Goal: Task Accomplishment & Management: Use online tool/utility

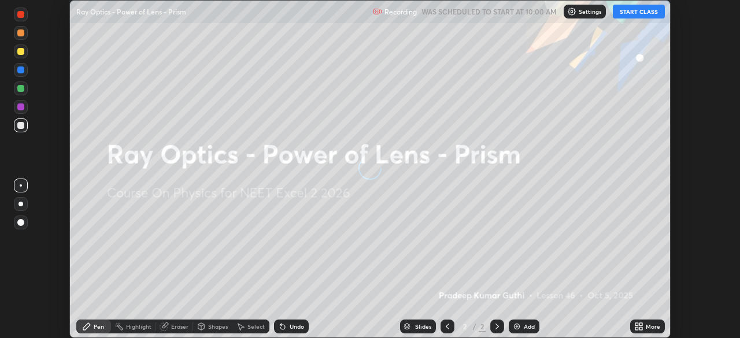
scroll to position [338, 740]
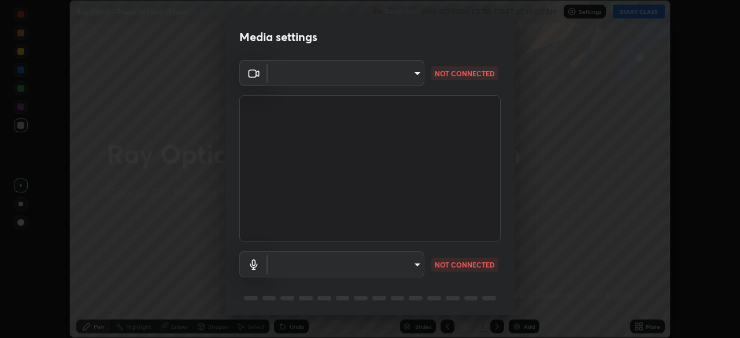
type input "a4e4d34a81fa093629e82a09c8f5b6e600f696cc3d223142969851568b1512d5"
click at [390, 264] on body "Erase all Ray Optics - Power of Lens - Prism Recording WAS SCHEDULED TO START A…" at bounding box center [370, 169] width 740 height 338
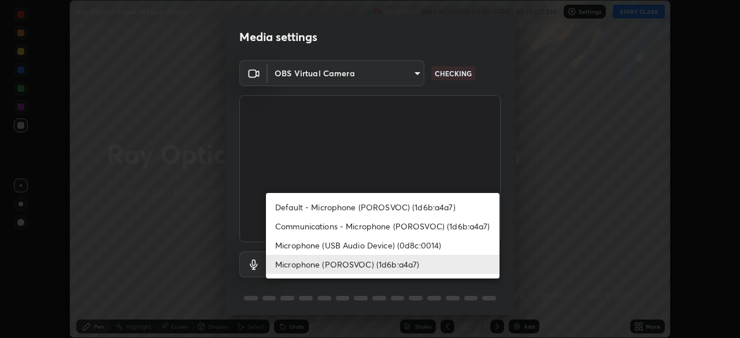
click at [383, 259] on li "Microphone (POROSVOC) (1d6b:a4a7)" at bounding box center [383, 264] width 234 height 19
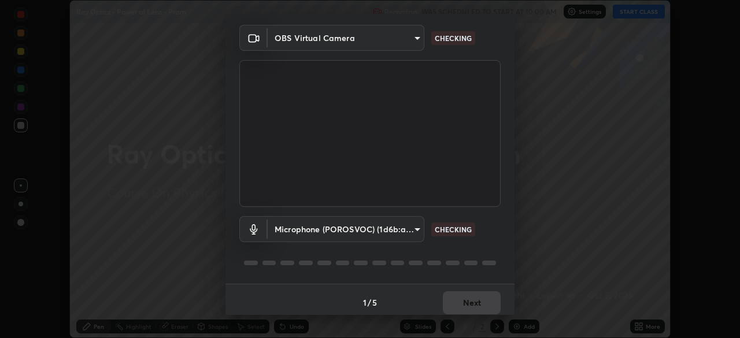
scroll to position [41, 0]
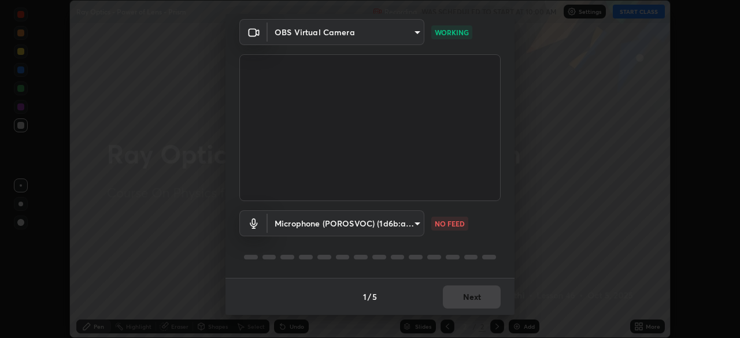
click at [395, 217] on body "Erase all Ray Optics - Power of Lens - Prism Recording WAS SCHEDULED TO START A…" at bounding box center [370, 169] width 740 height 338
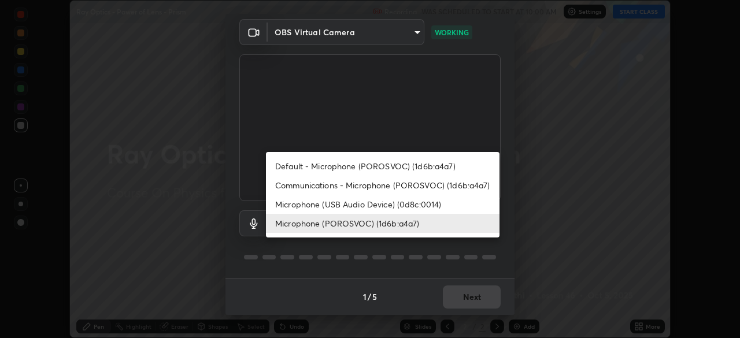
click at [394, 205] on li "Microphone (USB Audio Device) (0d8c:0014)" at bounding box center [383, 204] width 234 height 19
type input "17d0a5b3af3f972c0f1c4e890793853c132fd47f22ac8bb6ba65da2a5826a991"
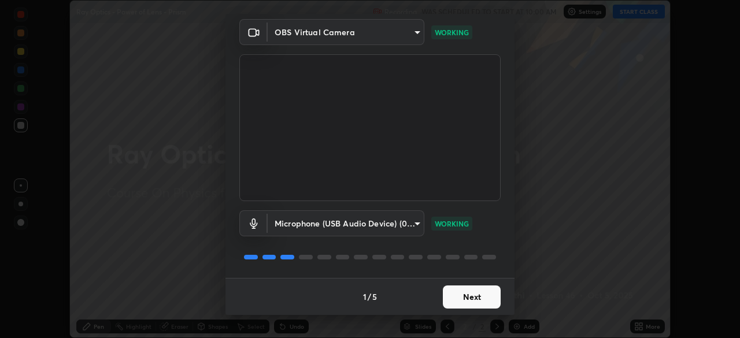
click at [467, 297] on button "Next" at bounding box center [472, 297] width 58 height 23
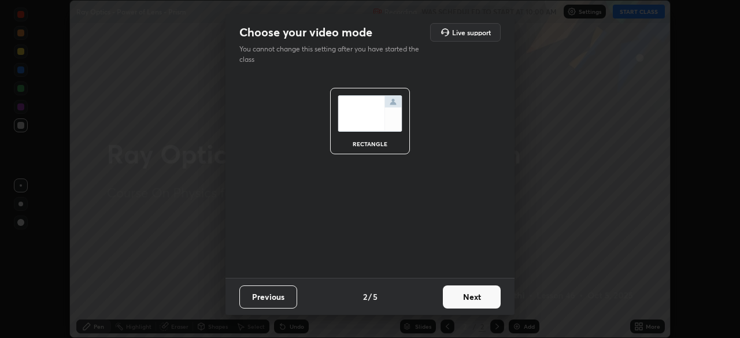
click at [467, 297] on button "Next" at bounding box center [472, 297] width 58 height 23
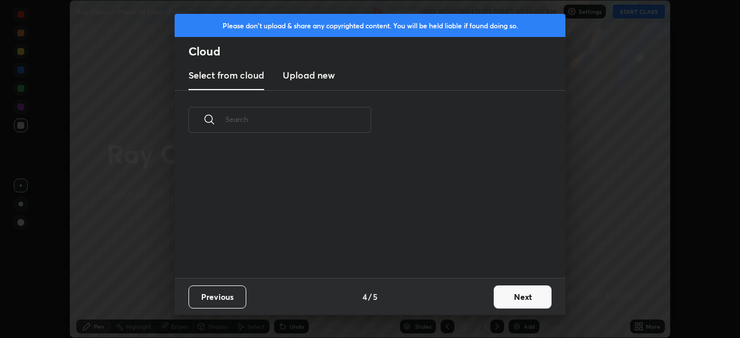
click at [514, 296] on button "Next" at bounding box center [523, 297] width 58 height 23
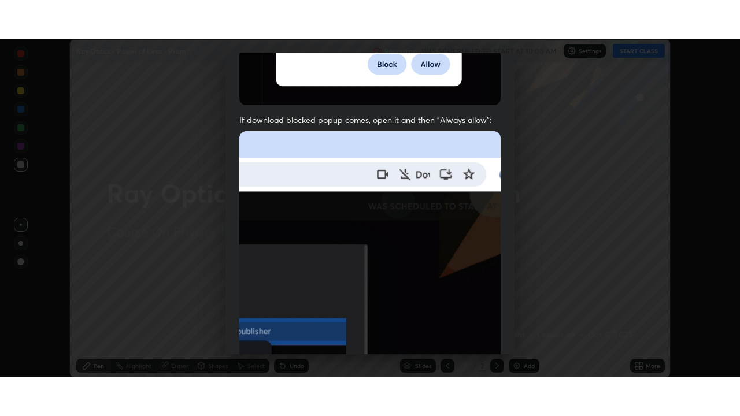
scroll to position [277, 0]
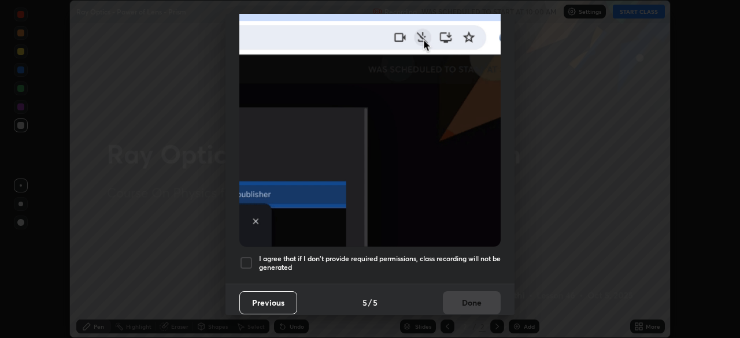
click at [248, 259] on div at bounding box center [246, 263] width 14 height 14
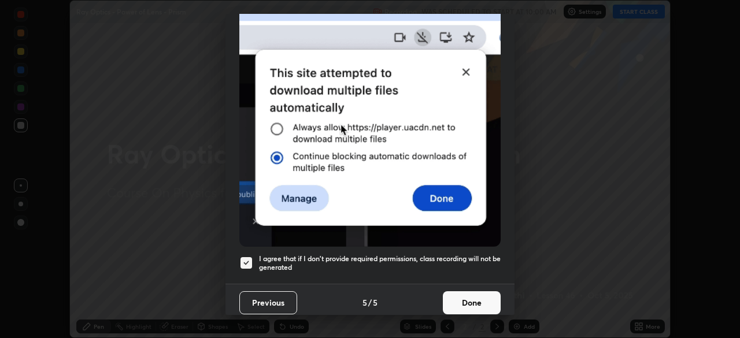
click at [471, 292] on button "Done" at bounding box center [472, 303] width 58 height 23
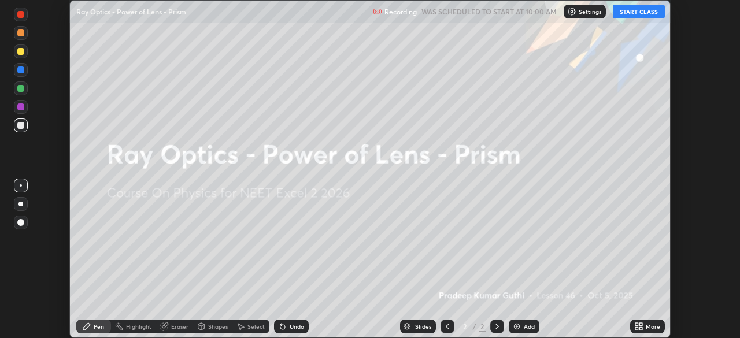
click at [632, 9] on button "START CLASS" at bounding box center [639, 12] width 52 height 14
click at [527, 324] on div "Add" at bounding box center [529, 327] width 11 height 6
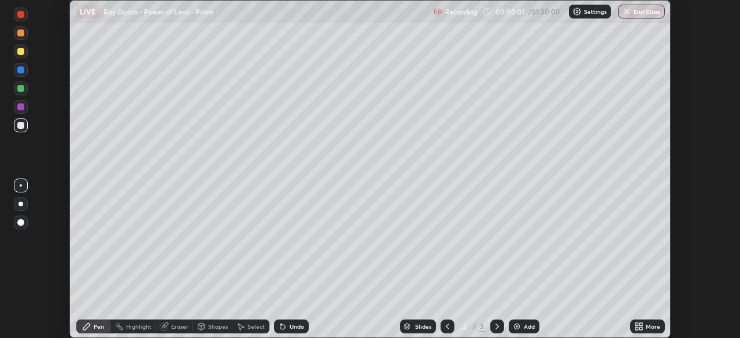
click at [641, 324] on icon at bounding box center [641, 324] width 3 height 3
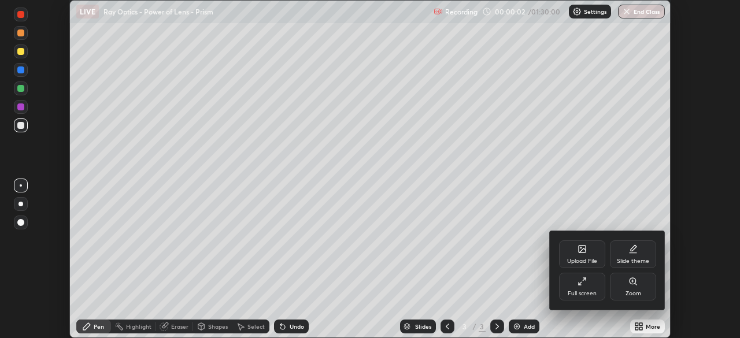
click at [569, 283] on div "Full screen" at bounding box center [582, 287] width 46 height 28
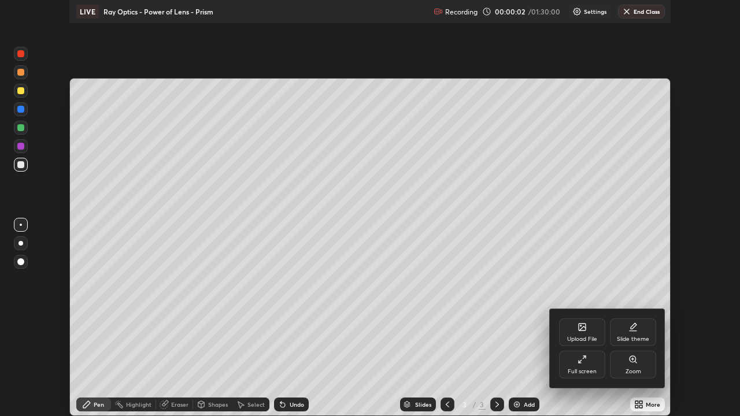
scroll to position [416, 740]
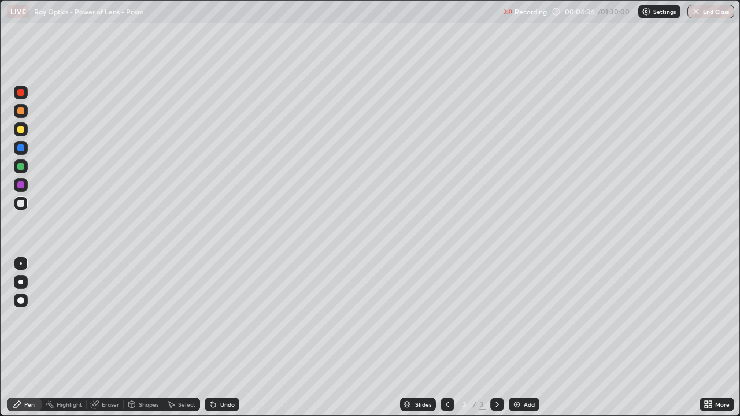
click at [23, 132] on div at bounding box center [20, 129] width 7 height 7
click at [24, 203] on div at bounding box center [20, 203] width 7 height 7
click at [21, 131] on div at bounding box center [20, 129] width 7 height 7
click at [20, 146] on div at bounding box center [20, 148] width 7 height 7
click at [23, 202] on div at bounding box center [20, 203] width 7 height 7
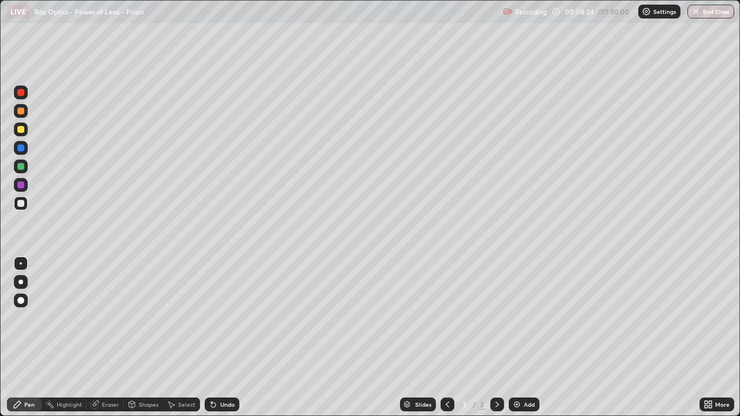
click at [229, 338] on div "Undo" at bounding box center [222, 405] width 35 height 14
click at [230, 338] on div "Undo" at bounding box center [227, 405] width 14 height 6
click at [21, 167] on div at bounding box center [20, 166] width 7 height 7
click at [228, 338] on div "Undo" at bounding box center [227, 405] width 14 height 6
click at [230, 338] on div "Undo" at bounding box center [227, 405] width 14 height 6
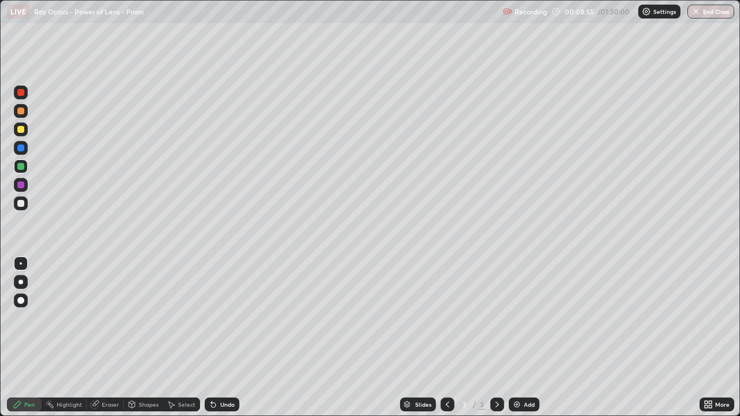
click at [226, 338] on div "Undo" at bounding box center [222, 405] width 35 height 14
click at [227, 338] on div "Undo" at bounding box center [227, 405] width 14 height 6
click at [26, 132] on div at bounding box center [21, 130] width 14 height 14
click at [29, 203] on div at bounding box center [21, 203] width 19 height 19
click at [226, 338] on div "Undo" at bounding box center [227, 405] width 14 height 6
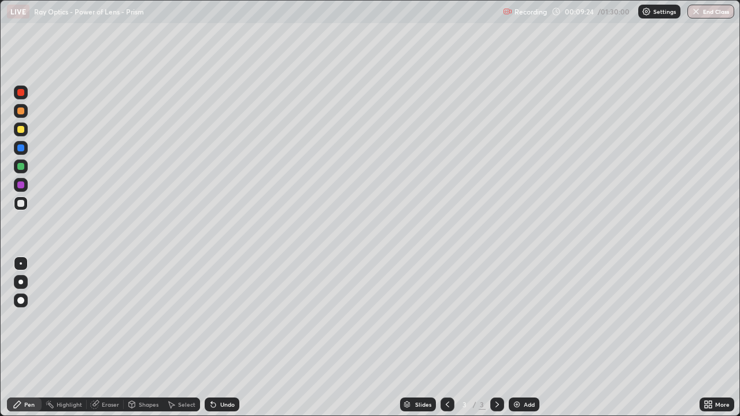
click at [216, 338] on div "Undo" at bounding box center [222, 405] width 35 height 14
click at [223, 338] on div "Undo" at bounding box center [227, 405] width 14 height 6
click at [21, 132] on div at bounding box center [20, 129] width 7 height 7
click at [111, 338] on div "Eraser" at bounding box center [110, 405] width 17 height 6
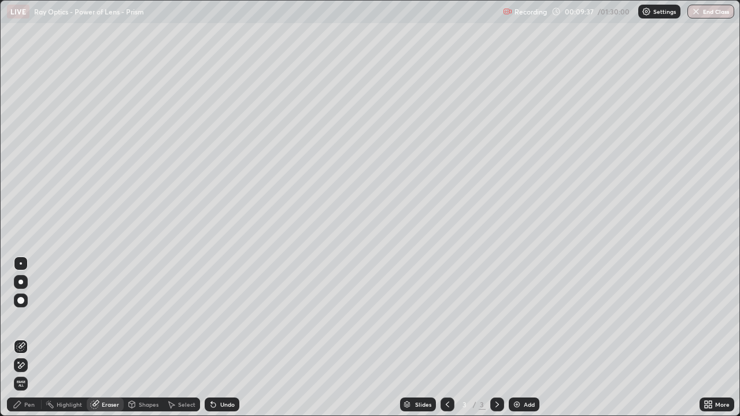
click at [32, 338] on div "Pen" at bounding box center [24, 405] width 35 height 14
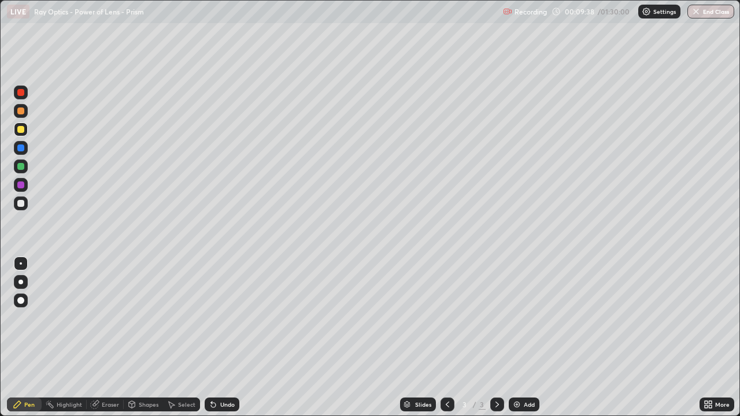
click at [23, 202] on div at bounding box center [20, 203] width 7 height 7
click at [226, 338] on div "Undo" at bounding box center [227, 405] width 14 height 6
click at [227, 338] on div "Undo" at bounding box center [227, 405] width 14 height 6
click at [223, 338] on div "Undo" at bounding box center [222, 405] width 35 height 14
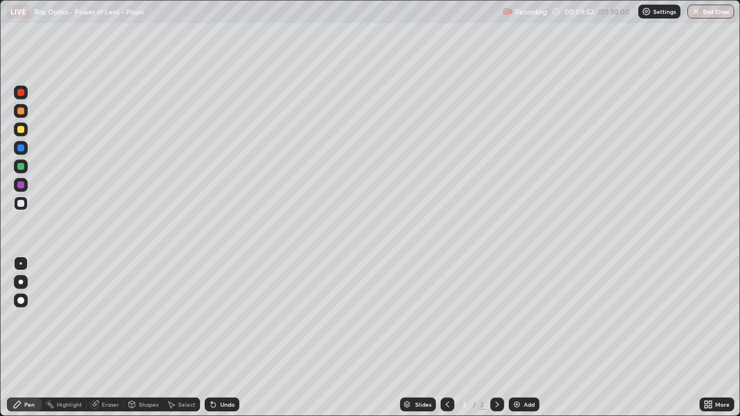
click at [21, 130] on div at bounding box center [20, 129] width 7 height 7
click at [223, 338] on div "Undo" at bounding box center [227, 405] width 14 height 6
click at [24, 117] on div at bounding box center [21, 111] width 14 height 14
click at [105, 338] on div "Eraser" at bounding box center [110, 405] width 17 height 6
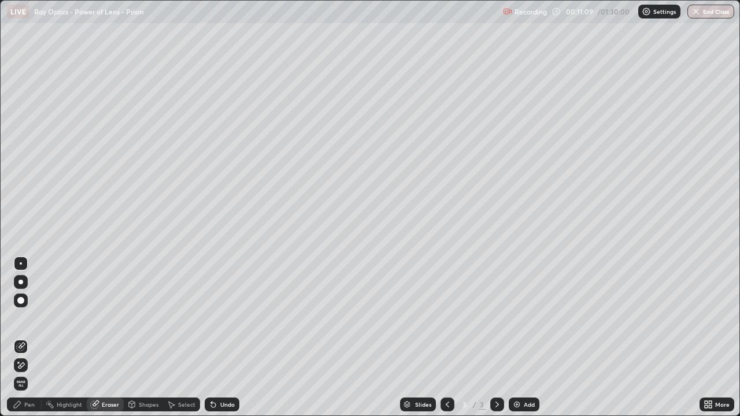
click at [20, 338] on icon at bounding box center [17, 404] width 9 height 9
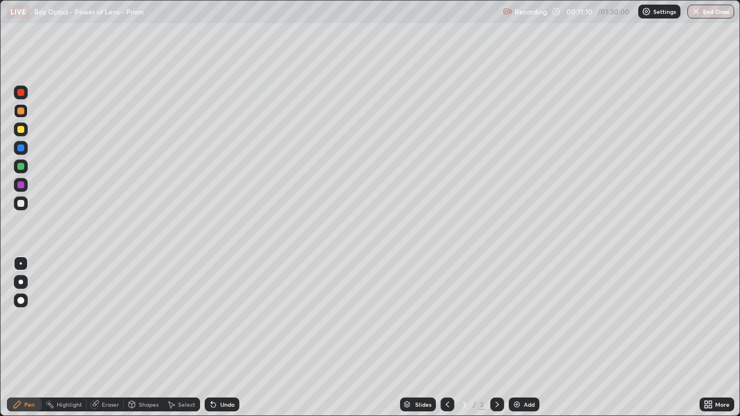
click at [21, 202] on div at bounding box center [20, 203] width 7 height 7
click at [22, 163] on div at bounding box center [20, 166] width 7 height 7
click at [19, 205] on div at bounding box center [20, 203] width 7 height 7
click at [26, 150] on div at bounding box center [21, 148] width 14 height 14
click at [22, 129] on div at bounding box center [20, 129] width 7 height 7
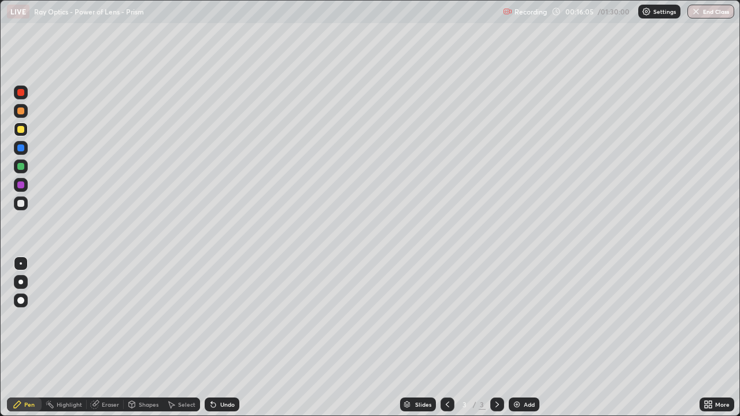
click at [524, 338] on div "Add" at bounding box center [529, 405] width 11 height 6
click at [20, 165] on div at bounding box center [20, 166] width 7 height 7
click at [27, 204] on div at bounding box center [21, 204] width 14 height 14
click at [20, 129] on div at bounding box center [20, 129] width 7 height 7
click at [220, 338] on div "Undo" at bounding box center [227, 405] width 14 height 6
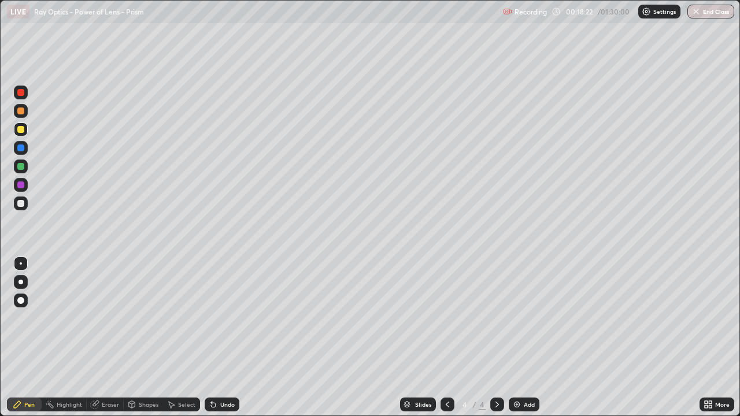
click at [20, 168] on div at bounding box center [20, 166] width 7 height 7
click at [27, 203] on div at bounding box center [21, 204] width 14 height 14
click at [228, 338] on div "Undo" at bounding box center [227, 405] width 14 height 6
click at [220, 338] on div "Undo" at bounding box center [227, 405] width 14 height 6
click at [25, 165] on div at bounding box center [21, 167] width 14 height 14
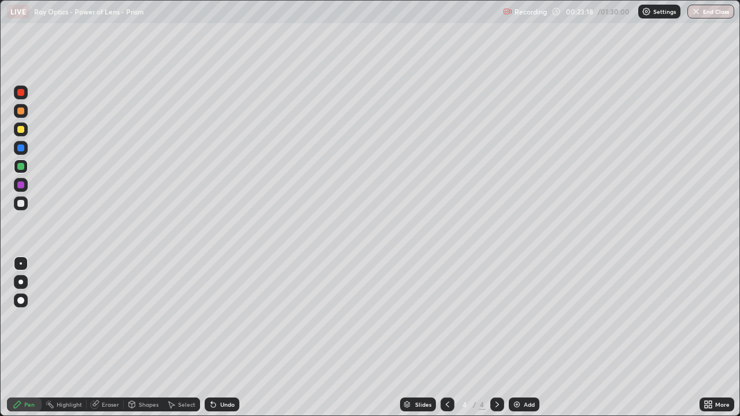
click at [223, 338] on div "Undo" at bounding box center [227, 405] width 14 height 6
click at [222, 338] on div "Undo" at bounding box center [222, 405] width 35 height 14
click at [220, 338] on div "Undo" at bounding box center [227, 405] width 14 height 6
click at [25, 204] on div at bounding box center [21, 204] width 14 height 14
click at [217, 338] on div "Undo" at bounding box center [222, 405] width 35 height 14
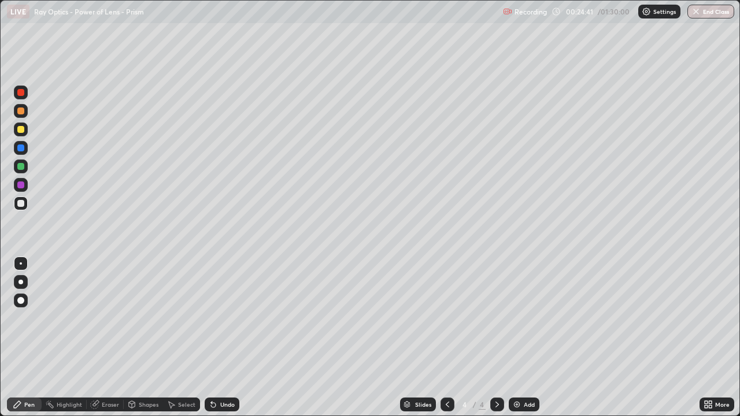
click at [21, 130] on div at bounding box center [20, 129] width 7 height 7
click at [212, 338] on icon at bounding box center [213, 405] width 5 height 5
click at [211, 338] on icon at bounding box center [213, 405] width 5 height 5
click at [212, 338] on icon at bounding box center [213, 405] width 5 height 5
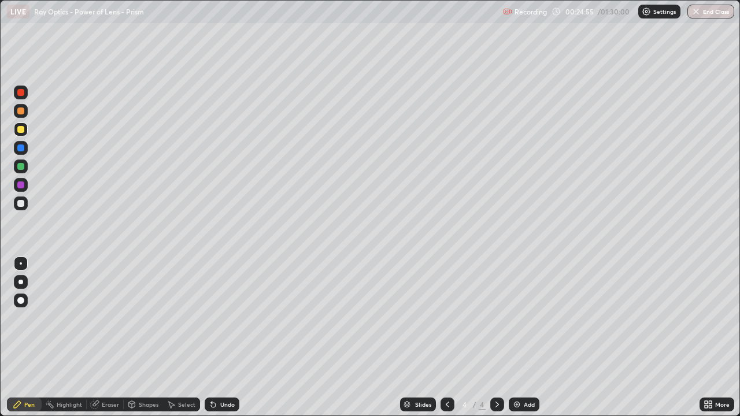
click at [211, 338] on icon at bounding box center [213, 405] width 5 height 5
click at [518, 338] on img at bounding box center [516, 404] width 9 height 9
click at [23, 204] on div at bounding box center [20, 203] width 7 height 7
click at [228, 338] on div "Undo" at bounding box center [222, 405] width 35 height 14
click at [25, 167] on div at bounding box center [21, 167] width 14 height 14
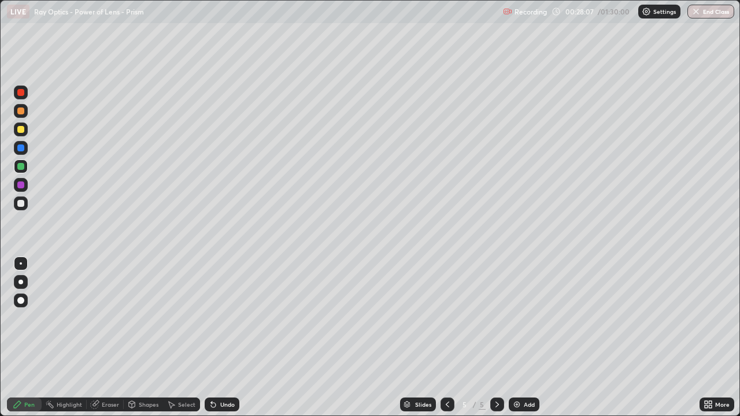
click at [217, 338] on div "Undo" at bounding box center [222, 405] width 35 height 14
click at [22, 132] on div at bounding box center [20, 129] width 7 height 7
click at [230, 338] on div "Undo" at bounding box center [227, 405] width 14 height 6
click at [225, 338] on div "Undo" at bounding box center [227, 405] width 14 height 6
click at [525, 338] on div "Add" at bounding box center [524, 405] width 31 height 14
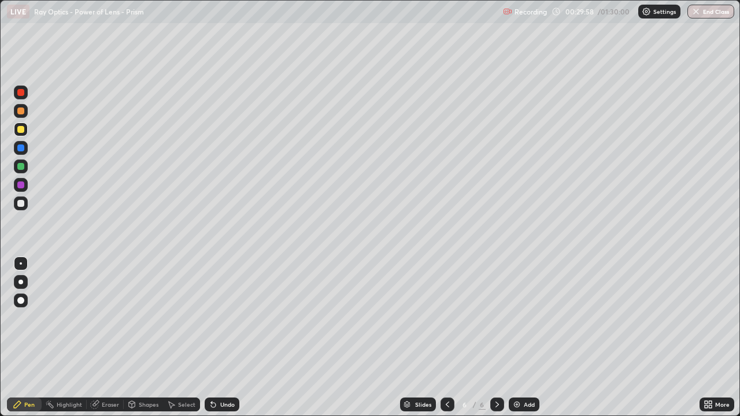
click at [20, 202] on div at bounding box center [20, 203] width 7 height 7
click at [225, 338] on div "Undo" at bounding box center [222, 405] width 35 height 14
click at [22, 129] on div at bounding box center [20, 129] width 7 height 7
click at [23, 204] on div at bounding box center [20, 203] width 7 height 7
click at [21, 167] on div at bounding box center [20, 166] width 7 height 7
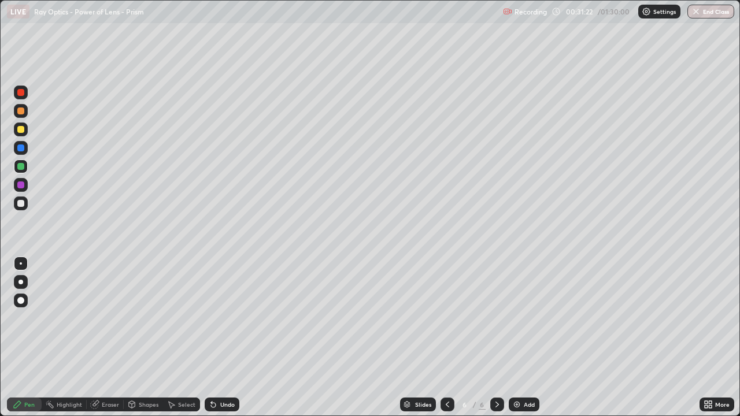
click at [19, 130] on div at bounding box center [20, 129] width 7 height 7
click at [21, 203] on div at bounding box center [20, 203] width 7 height 7
click at [19, 132] on div at bounding box center [20, 129] width 7 height 7
click at [21, 204] on div at bounding box center [20, 203] width 7 height 7
click at [23, 128] on div at bounding box center [20, 129] width 7 height 7
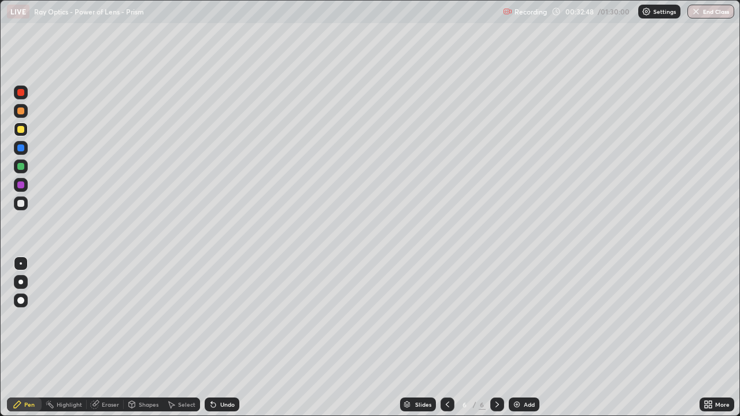
click at [21, 113] on div at bounding box center [20, 111] width 7 height 7
click at [21, 128] on div at bounding box center [20, 129] width 7 height 7
click at [17, 198] on div at bounding box center [21, 204] width 14 height 14
click at [21, 110] on div at bounding box center [20, 111] width 7 height 7
click at [21, 204] on div at bounding box center [20, 203] width 7 height 7
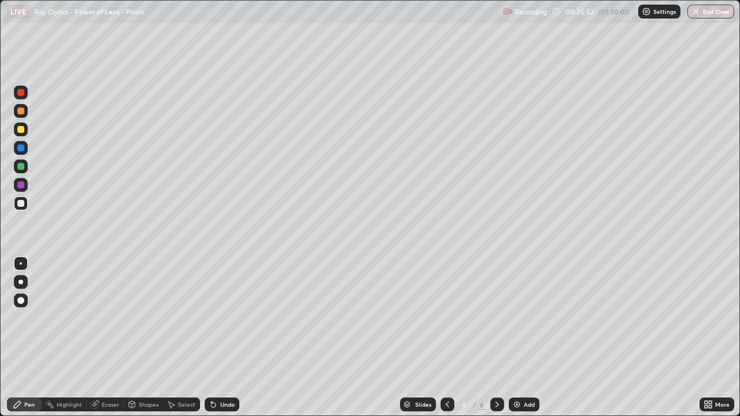
click at [22, 124] on div at bounding box center [21, 130] width 14 height 14
click at [523, 338] on div "Add" at bounding box center [524, 405] width 31 height 14
click at [223, 338] on div "Undo" at bounding box center [227, 405] width 14 height 6
click at [20, 205] on div at bounding box center [20, 203] width 7 height 7
click at [20, 127] on div at bounding box center [20, 129] width 7 height 7
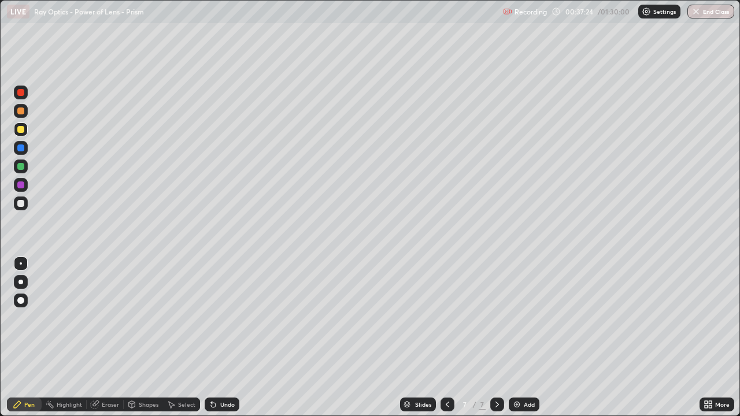
click at [20, 169] on div at bounding box center [20, 166] width 7 height 7
click at [20, 202] on div at bounding box center [20, 203] width 7 height 7
click at [19, 168] on div at bounding box center [20, 166] width 7 height 7
click at [18, 205] on div at bounding box center [20, 203] width 7 height 7
click at [21, 130] on div at bounding box center [20, 129] width 7 height 7
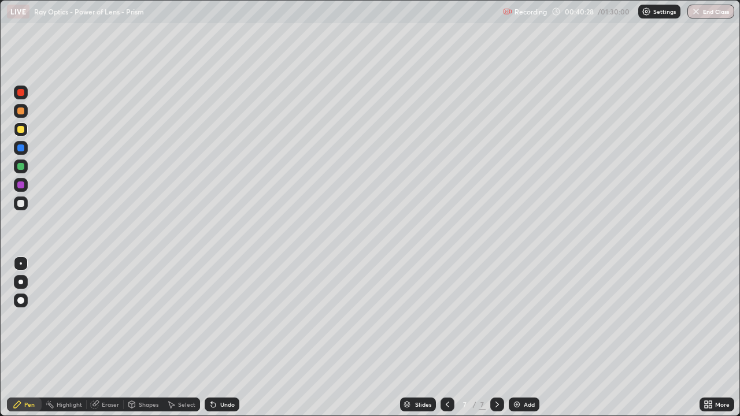
click at [230, 338] on div "Undo" at bounding box center [227, 405] width 14 height 6
click at [23, 205] on div at bounding box center [20, 203] width 7 height 7
click at [21, 111] on div at bounding box center [20, 111] width 7 height 7
click at [444, 338] on icon at bounding box center [447, 404] width 9 height 9
click at [495, 338] on icon at bounding box center [497, 404] width 9 height 9
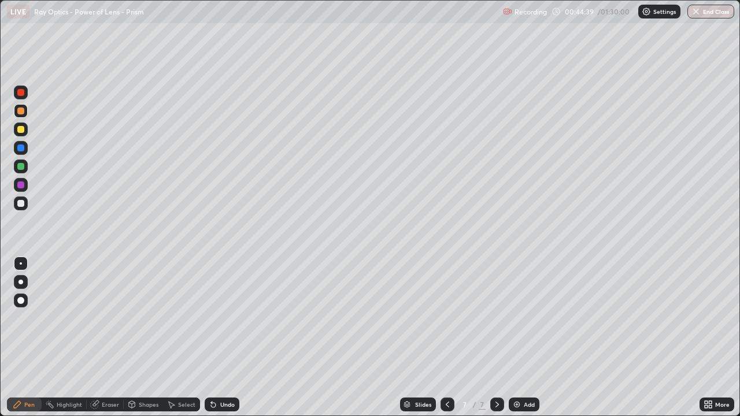
click at [452, 338] on div at bounding box center [448, 405] width 14 height 14
click at [447, 338] on icon at bounding box center [447, 404] width 9 height 9
click at [496, 338] on icon at bounding box center [497, 404] width 9 height 9
click at [521, 338] on img at bounding box center [516, 404] width 9 height 9
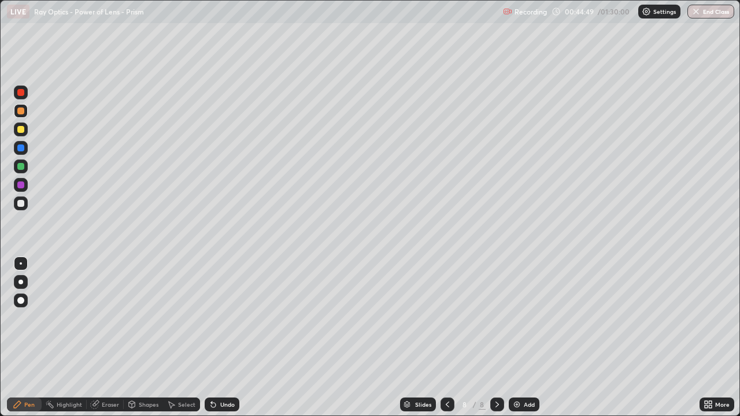
click at [22, 202] on div at bounding box center [20, 203] width 7 height 7
click at [21, 112] on div at bounding box center [20, 111] width 7 height 7
click at [23, 204] on div at bounding box center [20, 203] width 7 height 7
click at [23, 112] on div at bounding box center [20, 111] width 7 height 7
click at [23, 206] on div at bounding box center [20, 203] width 7 height 7
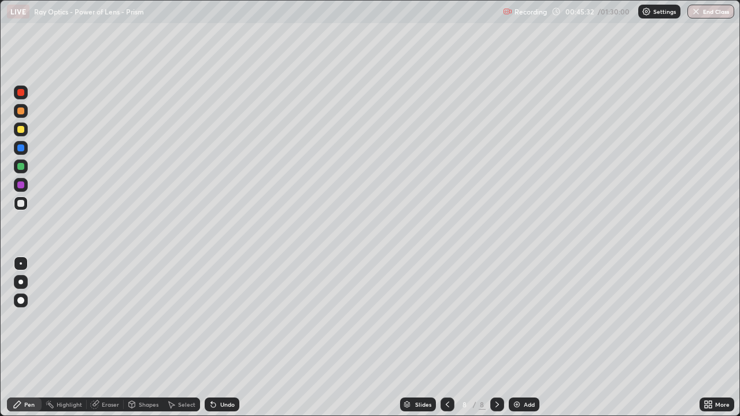
click at [216, 338] on icon at bounding box center [213, 404] width 9 height 9
click at [218, 338] on div "Undo" at bounding box center [222, 405] width 35 height 14
click at [220, 338] on div "Undo" at bounding box center [222, 405] width 35 height 14
click at [19, 168] on div at bounding box center [20, 166] width 7 height 7
click at [228, 338] on div "Undo" at bounding box center [227, 405] width 14 height 6
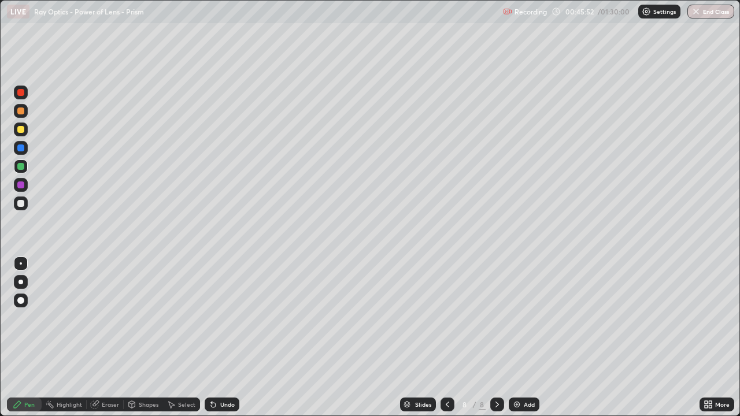
click at [233, 338] on div "Undo" at bounding box center [227, 405] width 14 height 6
click at [226, 338] on div "Undo" at bounding box center [227, 405] width 14 height 6
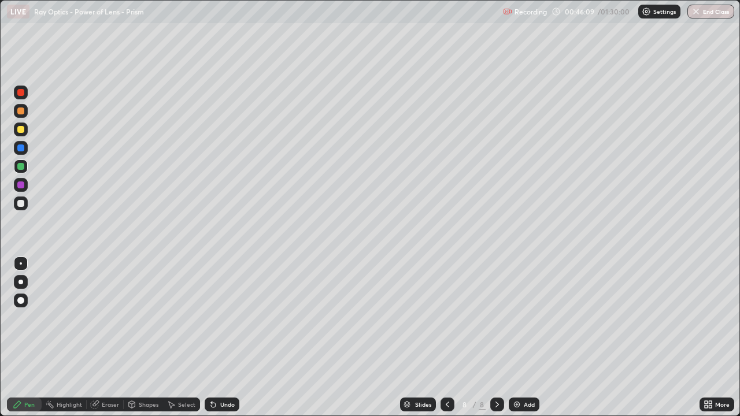
click at [227, 338] on div "Undo" at bounding box center [227, 405] width 14 height 6
click at [20, 206] on div at bounding box center [20, 203] width 7 height 7
click at [19, 168] on div at bounding box center [20, 166] width 7 height 7
click at [105, 338] on div "Eraser" at bounding box center [110, 405] width 17 height 6
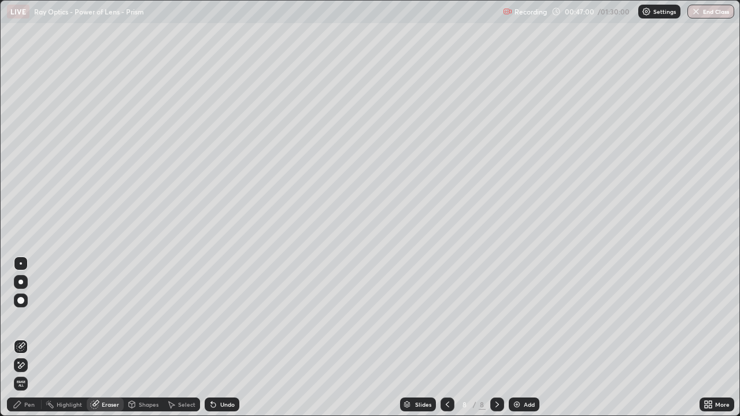
click at [27, 338] on div "Pen" at bounding box center [29, 405] width 10 height 6
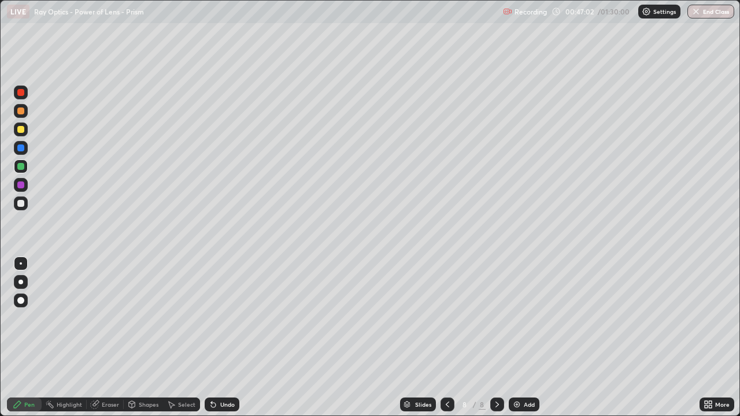
click at [21, 204] on div at bounding box center [20, 203] width 7 height 7
click at [21, 167] on div at bounding box center [20, 166] width 7 height 7
click at [228, 338] on div "Undo" at bounding box center [227, 405] width 14 height 6
click at [224, 338] on div "Undo" at bounding box center [227, 405] width 14 height 6
click at [23, 203] on div at bounding box center [20, 203] width 7 height 7
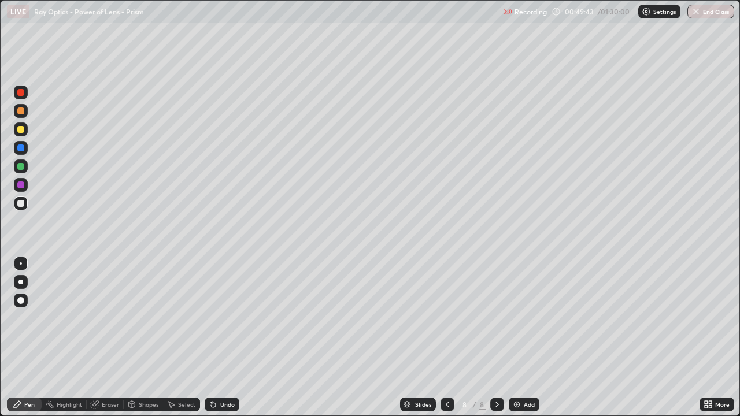
click at [107, 338] on div "Eraser" at bounding box center [110, 405] width 17 height 6
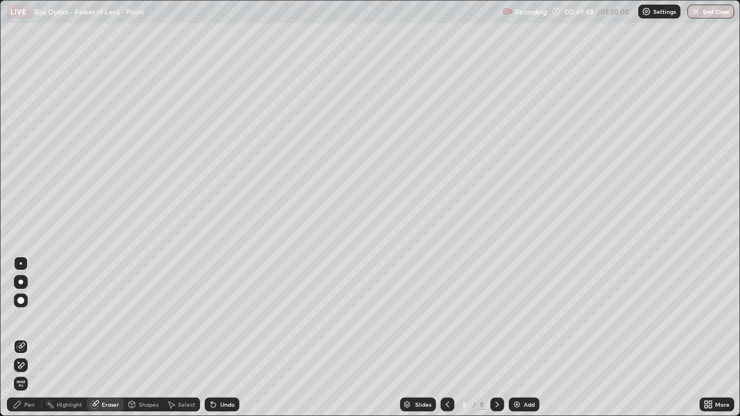
click at [25, 338] on div "Pen" at bounding box center [29, 405] width 10 height 6
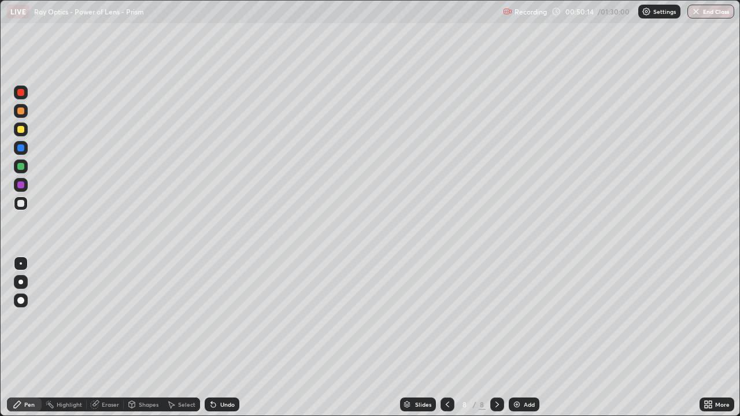
click at [223, 338] on div "Undo" at bounding box center [227, 405] width 14 height 6
click at [222, 338] on div "Undo" at bounding box center [222, 405] width 35 height 14
click at [19, 131] on div at bounding box center [20, 129] width 7 height 7
click at [227, 338] on div "Undo" at bounding box center [227, 405] width 14 height 6
click at [226, 338] on div "Undo" at bounding box center [227, 405] width 14 height 6
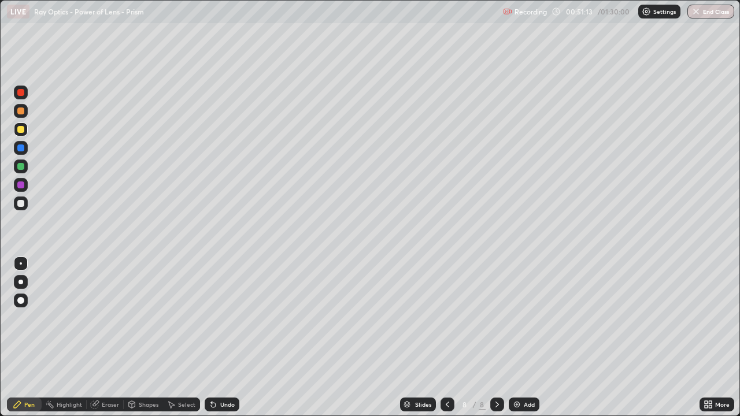
click at [224, 338] on div "Undo" at bounding box center [227, 405] width 14 height 6
click at [224, 338] on div "Undo" at bounding box center [222, 405] width 35 height 14
click at [222, 338] on div "Undo" at bounding box center [227, 405] width 14 height 6
click at [20, 167] on div at bounding box center [20, 166] width 7 height 7
click at [22, 150] on div at bounding box center [20, 148] width 7 height 7
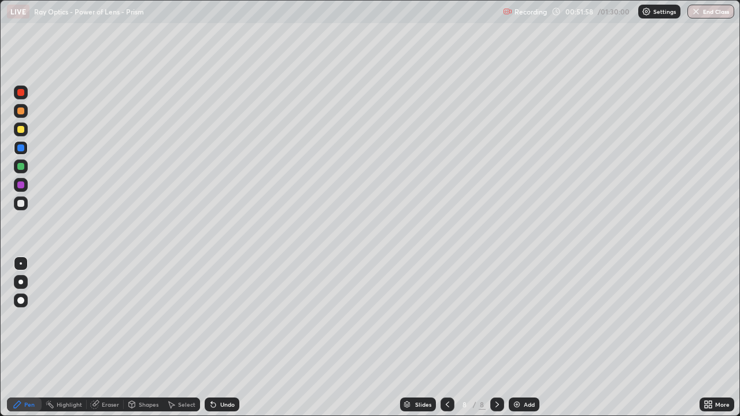
click at [223, 338] on div "Undo" at bounding box center [227, 405] width 14 height 6
click at [225, 338] on div "Undo" at bounding box center [222, 405] width 35 height 14
click at [226, 338] on div "Undo" at bounding box center [227, 405] width 14 height 6
click at [224, 338] on div "Undo" at bounding box center [227, 405] width 14 height 6
click at [225, 338] on div "Undo" at bounding box center [227, 405] width 14 height 6
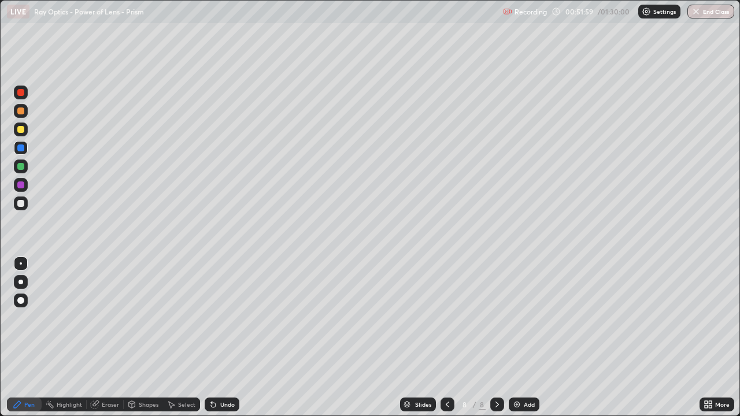
click at [223, 338] on div "Undo" at bounding box center [227, 405] width 14 height 6
click at [222, 338] on div "Undo" at bounding box center [227, 405] width 14 height 6
click at [221, 338] on div "Undo" at bounding box center [227, 405] width 14 height 6
click at [220, 338] on div "Undo" at bounding box center [227, 405] width 14 height 6
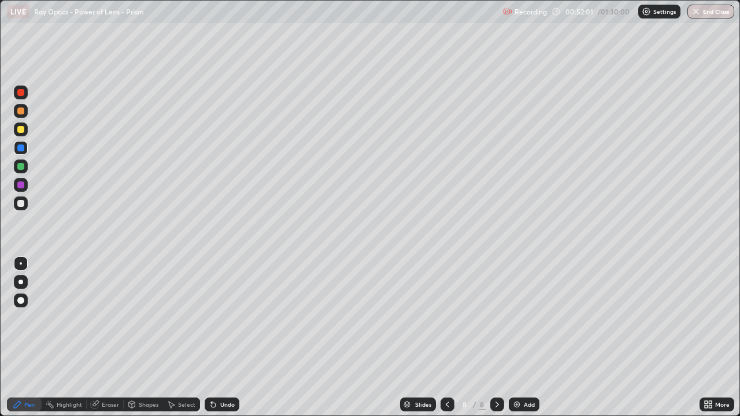
click at [221, 338] on div "Undo" at bounding box center [227, 405] width 14 height 6
click at [20, 169] on div at bounding box center [20, 166] width 7 height 7
click at [221, 338] on div "Undo" at bounding box center [227, 405] width 14 height 6
click at [20, 203] on div at bounding box center [20, 203] width 7 height 7
click at [23, 129] on div at bounding box center [20, 129] width 7 height 7
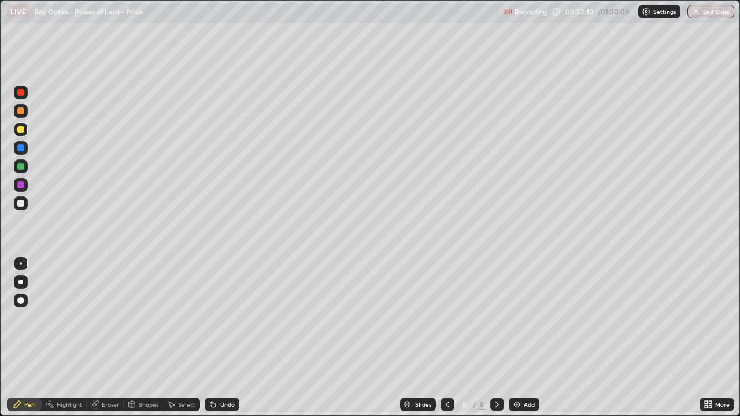
click at [25, 167] on div at bounding box center [21, 167] width 14 height 14
click at [23, 206] on div at bounding box center [20, 203] width 7 height 7
click at [17, 163] on div at bounding box center [21, 167] width 14 height 14
click at [23, 127] on div at bounding box center [20, 129] width 7 height 7
click at [22, 203] on div at bounding box center [20, 203] width 7 height 7
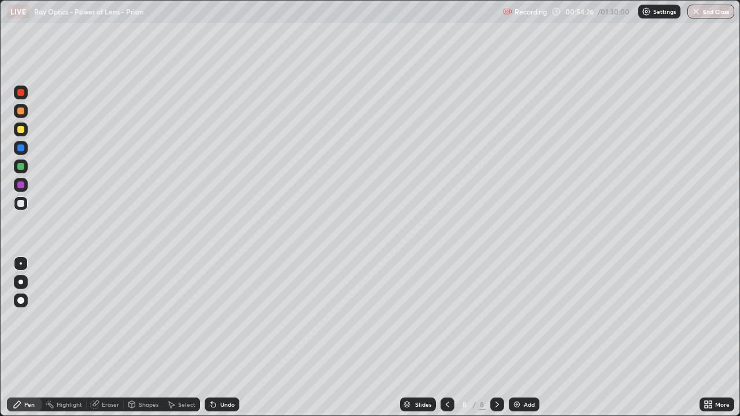
click at [27, 166] on div at bounding box center [21, 167] width 14 height 14
click at [26, 130] on div at bounding box center [21, 130] width 14 height 14
click at [23, 206] on div at bounding box center [20, 203] width 7 height 7
click at [21, 165] on div at bounding box center [20, 166] width 7 height 7
click at [23, 131] on div at bounding box center [20, 129] width 7 height 7
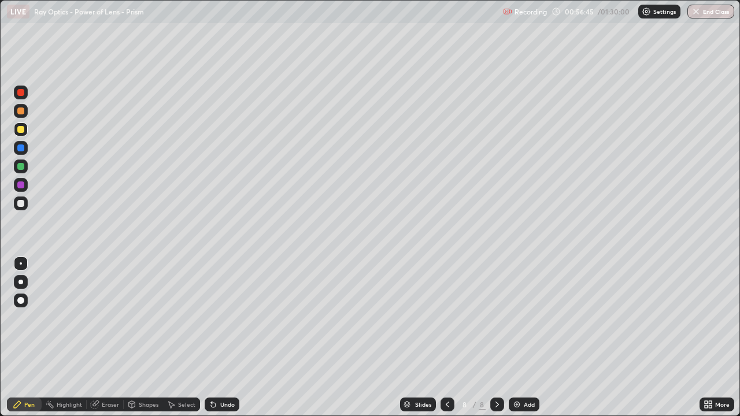
click at [24, 203] on div at bounding box center [20, 203] width 7 height 7
click at [21, 164] on div at bounding box center [20, 166] width 7 height 7
click at [22, 150] on div at bounding box center [20, 148] width 7 height 7
click at [27, 133] on div at bounding box center [21, 130] width 14 height 14
click at [521, 338] on div "Add" at bounding box center [524, 405] width 31 height 14
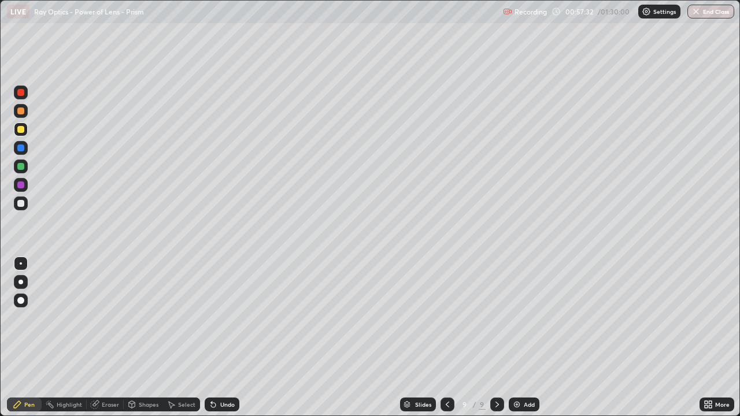
click at [21, 202] on div at bounding box center [20, 203] width 7 height 7
click at [24, 167] on div at bounding box center [20, 166] width 7 height 7
click at [18, 132] on div at bounding box center [20, 129] width 7 height 7
click at [20, 205] on div at bounding box center [20, 203] width 7 height 7
click at [225, 338] on div "Undo" at bounding box center [227, 405] width 14 height 6
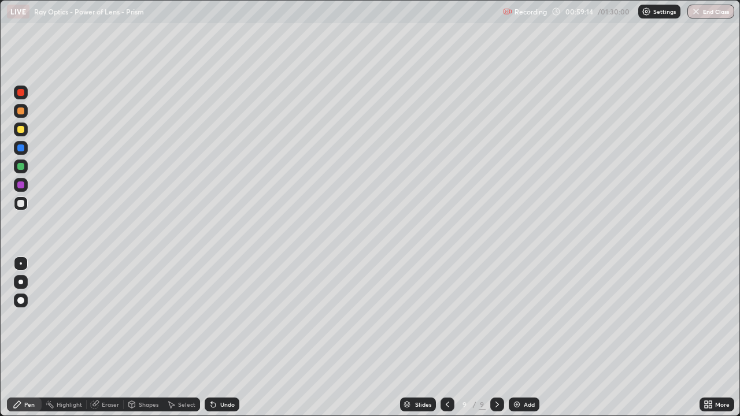
click at [21, 169] on div at bounding box center [20, 166] width 7 height 7
click at [447, 338] on icon at bounding box center [447, 404] width 9 height 9
click at [448, 338] on icon at bounding box center [447, 404] width 9 height 9
click at [447, 338] on icon at bounding box center [447, 404] width 9 height 9
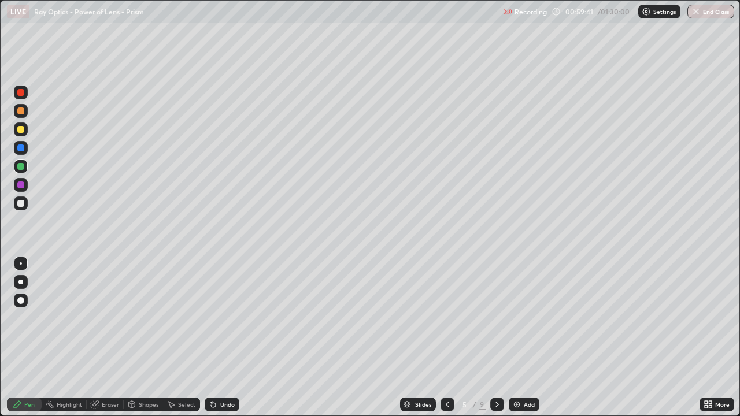
click at [447, 338] on icon at bounding box center [447, 404] width 9 height 9
click at [497, 338] on icon at bounding box center [497, 404] width 9 height 9
click at [497, 338] on icon at bounding box center [497, 405] width 3 height 6
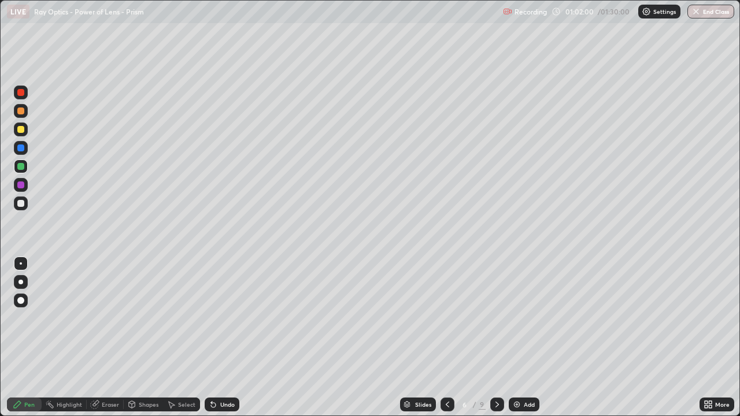
click at [496, 338] on icon at bounding box center [497, 404] width 9 height 9
click at [503, 338] on div at bounding box center [497, 405] width 14 height 14
click at [495, 338] on icon at bounding box center [497, 404] width 9 height 9
click at [16, 204] on div at bounding box center [21, 204] width 14 height 14
click at [222, 338] on div "Undo" at bounding box center [227, 405] width 14 height 6
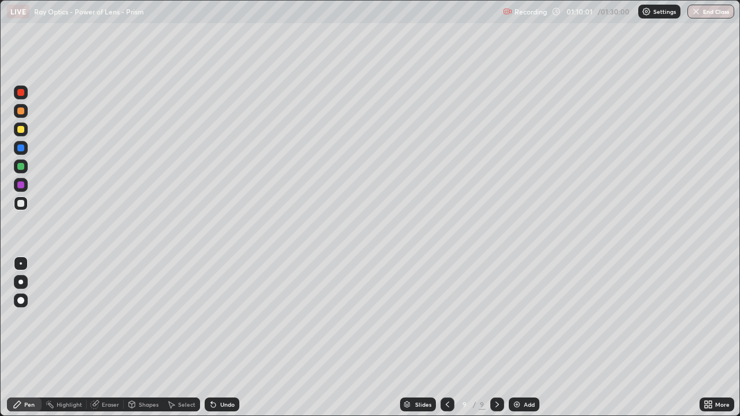
click at [216, 338] on div "Undo" at bounding box center [222, 405] width 35 height 14
click at [22, 129] on div at bounding box center [20, 129] width 7 height 7
click at [225, 338] on div "Undo" at bounding box center [227, 405] width 14 height 6
click at [22, 167] on div at bounding box center [20, 166] width 7 height 7
click at [222, 338] on div "Undo" at bounding box center [222, 405] width 35 height 14
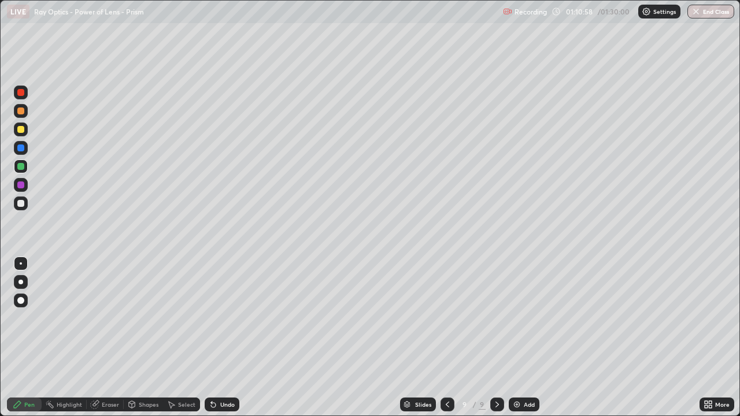
click at [23, 206] on div at bounding box center [20, 203] width 7 height 7
click at [23, 166] on div at bounding box center [20, 166] width 7 height 7
click at [21, 129] on div at bounding box center [20, 129] width 7 height 7
click at [21, 166] on div at bounding box center [20, 166] width 7 height 7
click at [21, 130] on div at bounding box center [20, 129] width 7 height 7
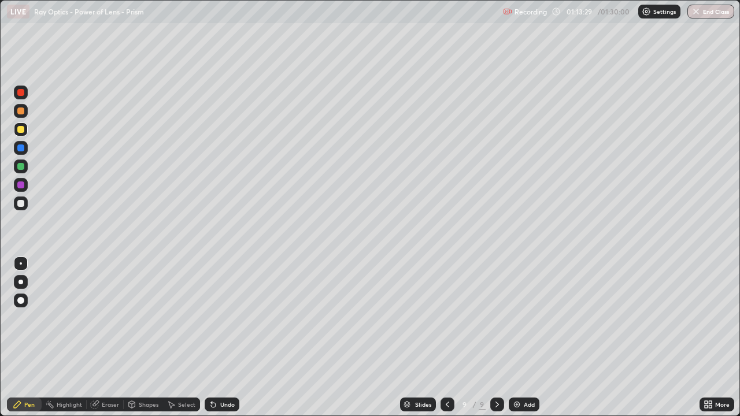
click at [25, 168] on div at bounding box center [21, 167] width 14 height 14
click at [20, 112] on div at bounding box center [20, 111] width 7 height 7
click at [226, 338] on div "Undo" at bounding box center [227, 405] width 14 height 6
click at [223, 338] on div "Undo" at bounding box center [227, 405] width 14 height 6
click at [220, 338] on div "Undo" at bounding box center [227, 405] width 14 height 6
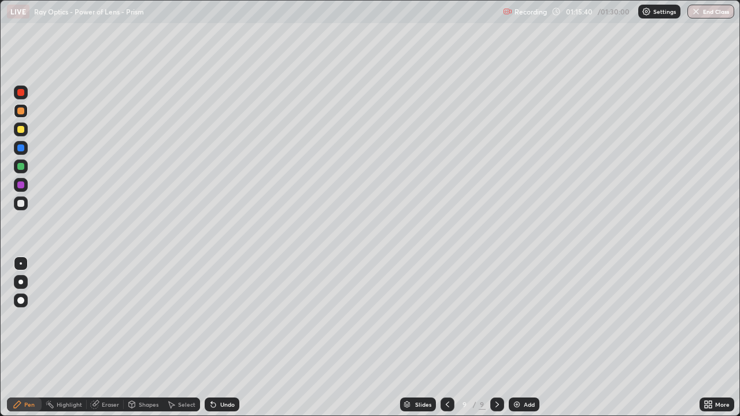
click at [592, 338] on div "Slides 9 / 9 Add" at bounding box center [469, 404] width 460 height 23
click at [602, 338] on div "Slides 9 / 9 Add" at bounding box center [469, 404] width 460 height 23
click at [225, 338] on div "Undo" at bounding box center [227, 405] width 14 height 6
click at [224, 338] on div "Undo" at bounding box center [222, 405] width 35 height 14
click at [21, 95] on div at bounding box center [20, 92] width 7 height 7
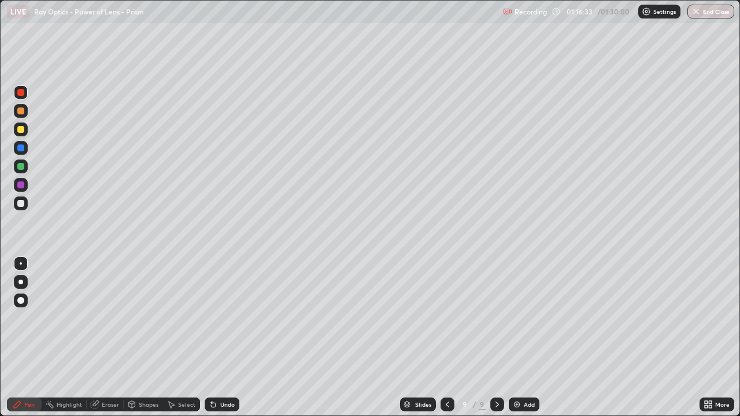
click at [23, 114] on div at bounding box center [20, 111] width 7 height 7
click at [524, 338] on div "Add" at bounding box center [529, 405] width 11 height 6
click at [20, 130] on div at bounding box center [20, 129] width 7 height 7
click at [19, 206] on div at bounding box center [20, 203] width 7 height 7
click at [229, 338] on div "Undo" at bounding box center [227, 405] width 14 height 6
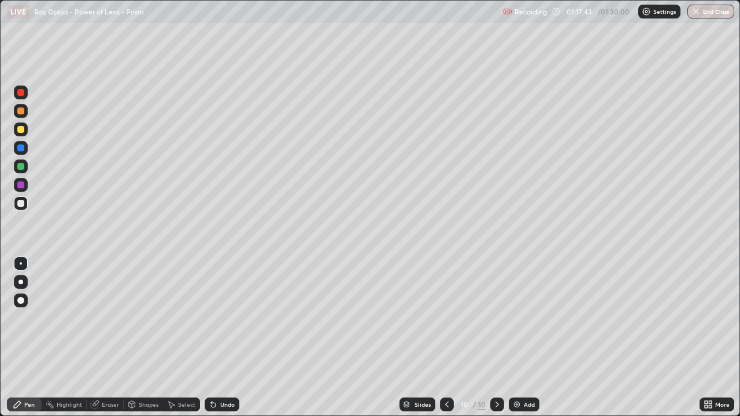
click at [20, 167] on div at bounding box center [20, 166] width 7 height 7
click at [19, 130] on div at bounding box center [20, 129] width 7 height 7
click at [20, 204] on div at bounding box center [20, 203] width 7 height 7
click at [21, 167] on div at bounding box center [20, 166] width 7 height 7
click at [23, 92] on div at bounding box center [20, 92] width 7 height 7
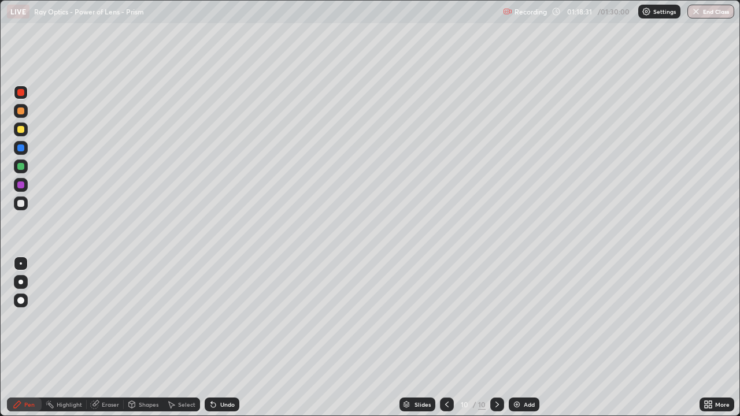
click at [17, 204] on div at bounding box center [20, 203] width 7 height 7
click at [20, 126] on div at bounding box center [20, 129] width 7 height 7
click at [21, 202] on div at bounding box center [20, 203] width 7 height 7
click at [22, 112] on div at bounding box center [20, 111] width 7 height 7
click at [220, 338] on div "Undo" at bounding box center [227, 405] width 14 height 6
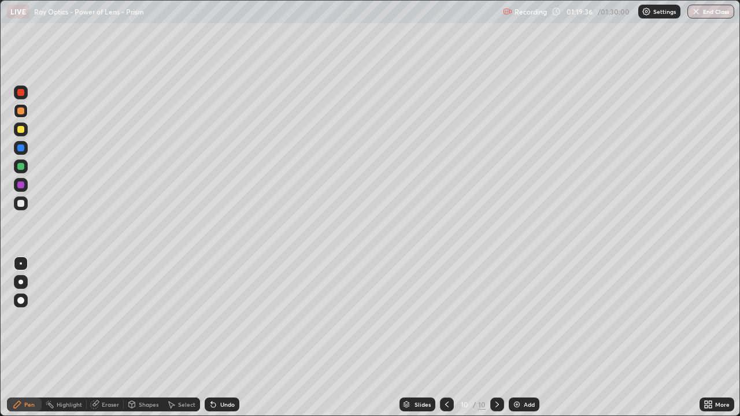
click at [220, 338] on div "Undo" at bounding box center [227, 405] width 14 height 6
click at [222, 338] on div "Undo" at bounding box center [227, 405] width 14 height 6
click at [20, 205] on div at bounding box center [20, 203] width 7 height 7
click at [19, 130] on div at bounding box center [20, 129] width 7 height 7
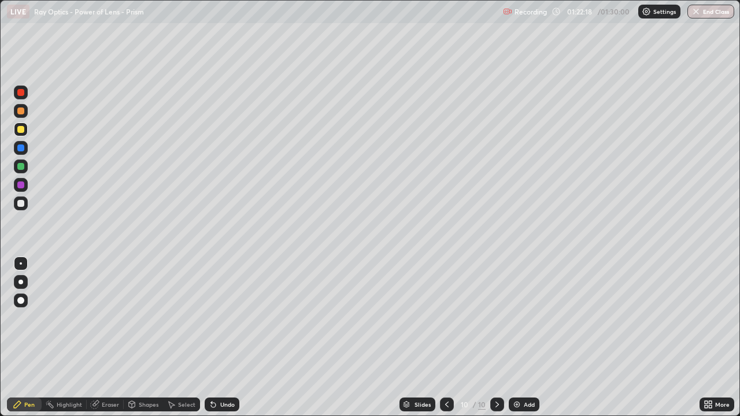
click at [225, 338] on div "Undo" at bounding box center [227, 405] width 14 height 6
click at [231, 338] on div "Undo" at bounding box center [222, 405] width 35 height 14
click at [23, 168] on div at bounding box center [20, 166] width 7 height 7
click at [226, 338] on div "Undo" at bounding box center [227, 405] width 14 height 6
click at [222, 338] on div "Undo" at bounding box center [227, 405] width 14 height 6
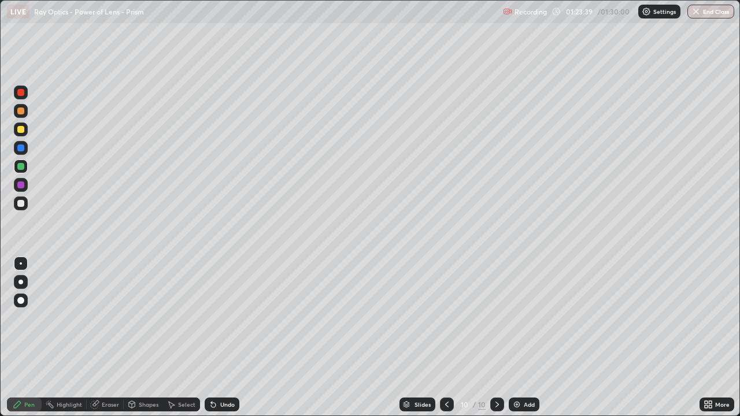
click at [219, 338] on div "Undo" at bounding box center [222, 405] width 35 height 14
click at [217, 338] on div "Undo" at bounding box center [222, 405] width 35 height 14
click at [23, 112] on div at bounding box center [20, 111] width 7 height 7
click at [224, 338] on div "Undo" at bounding box center [227, 405] width 14 height 6
click at [223, 338] on div "Undo" at bounding box center [222, 405] width 35 height 14
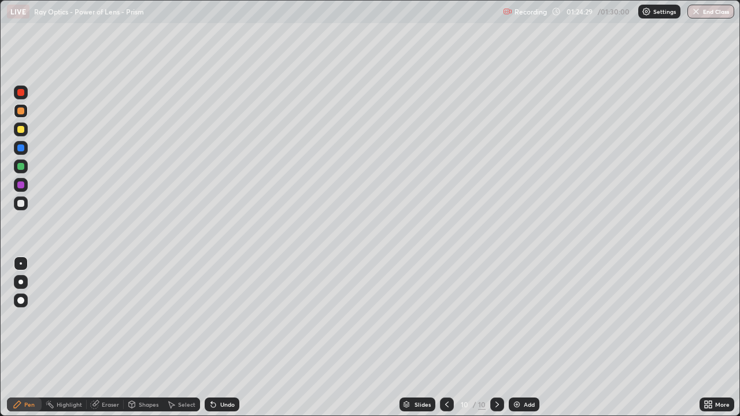
click at [21, 206] on div at bounding box center [20, 203] width 7 height 7
click at [220, 338] on div "Undo" at bounding box center [222, 405] width 35 height 14
click at [221, 338] on div "Undo" at bounding box center [227, 405] width 14 height 6
click at [23, 129] on div at bounding box center [20, 129] width 7 height 7
click at [27, 149] on div at bounding box center [21, 148] width 14 height 14
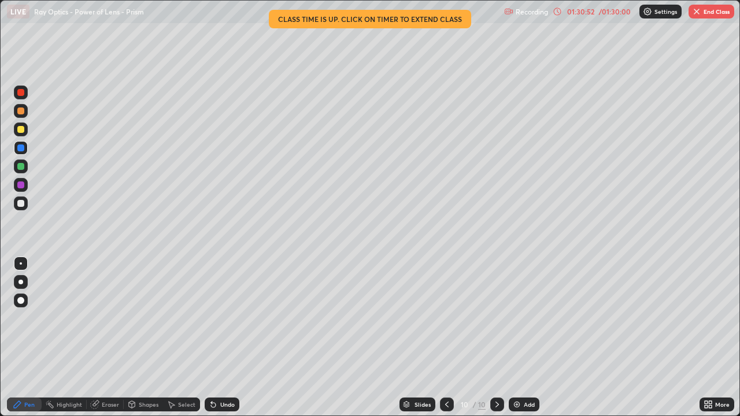
click at [708, 12] on button "End Class" at bounding box center [712, 12] width 46 height 14
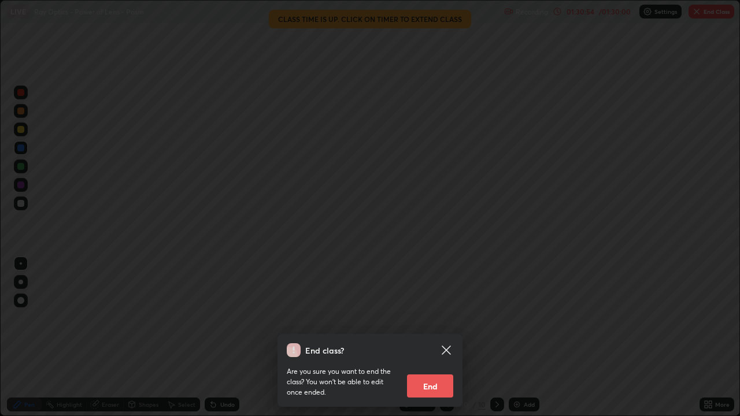
click at [425, 338] on button "End" at bounding box center [430, 386] width 46 height 23
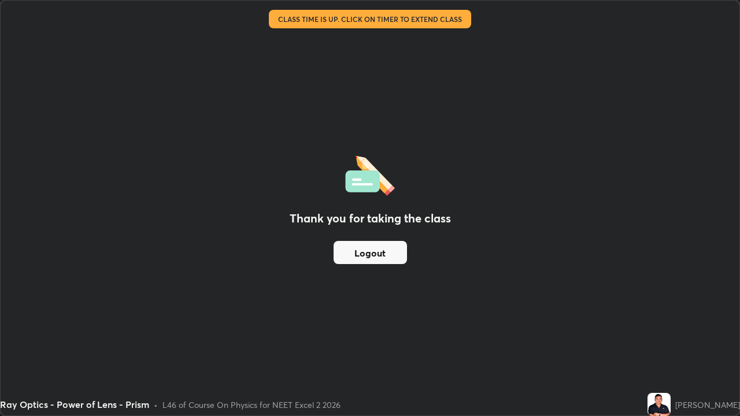
click at [385, 253] on button "Logout" at bounding box center [370, 252] width 73 height 23
